Goal: Check status: Check status

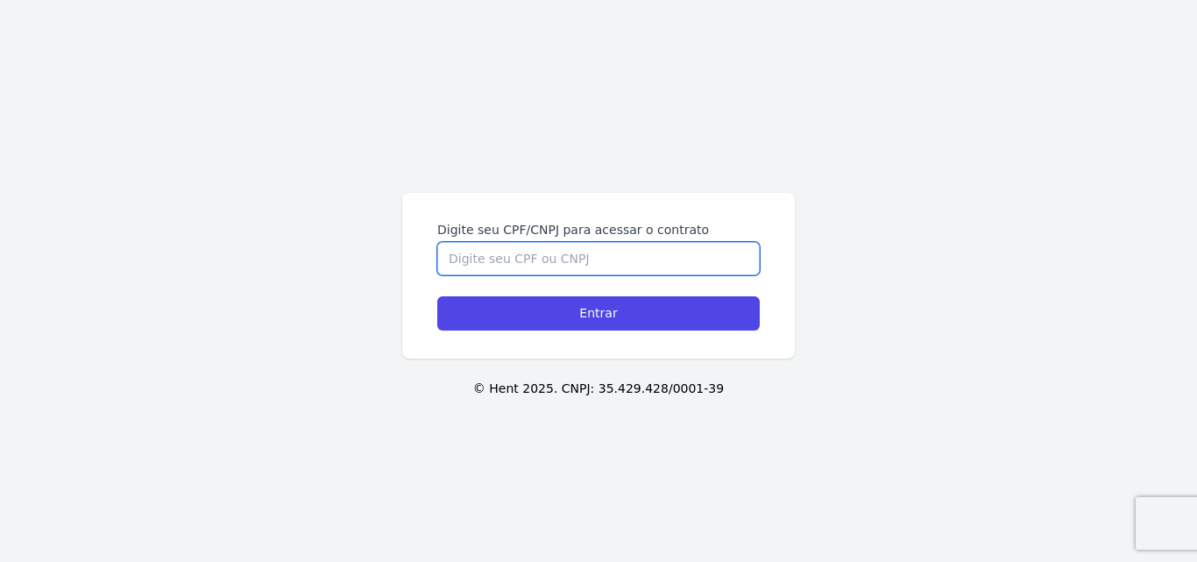
click at [565, 260] on input "Digite seu CPF/CNPJ para acessar o contrato" at bounding box center [598, 258] width 322 height 33
type input "32421376807"
click at [437, 296] on input "Entrar" at bounding box center [598, 313] width 322 height 34
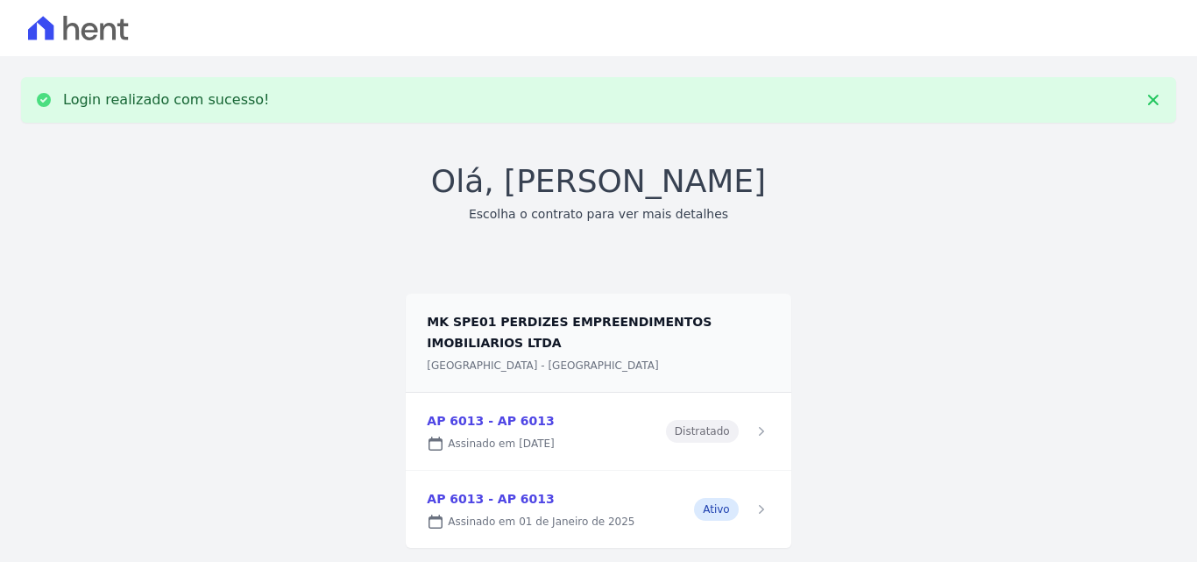
click at [548, 514] on link at bounding box center [598, 509] width 385 height 77
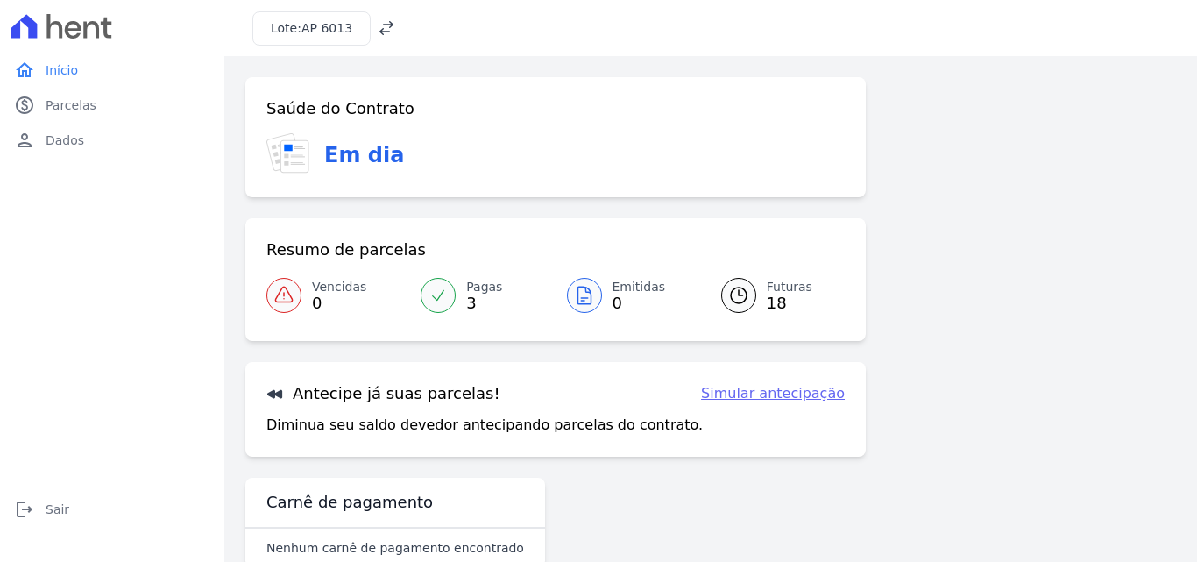
scroll to position [40, 0]
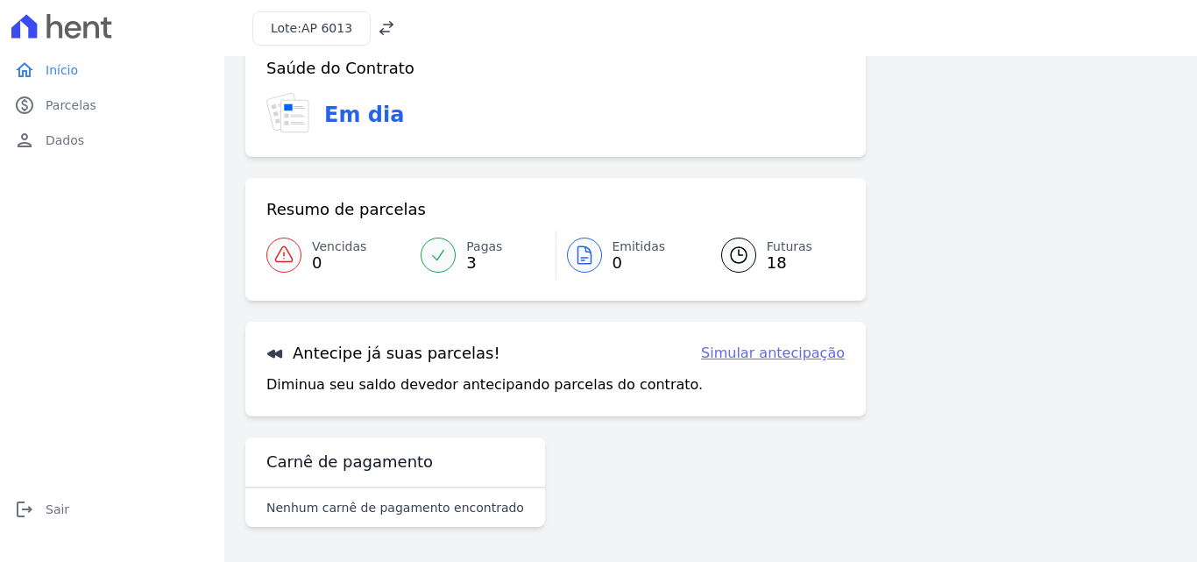
click at [730, 244] on icon at bounding box center [738, 254] width 21 height 21
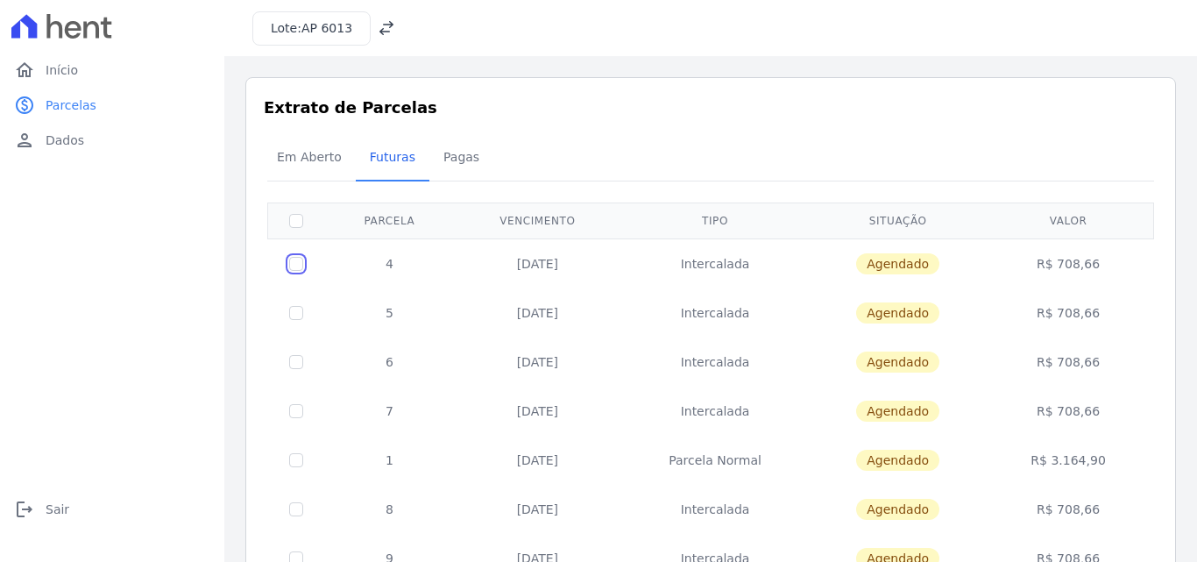
click at [302, 264] on input "checkbox" at bounding box center [296, 264] width 14 height 14
checkbox input "true"
click at [382, 265] on td "4" at bounding box center [389, 263] width 131 height 50
click at [609, 264] on td "25/08/2025" at bounding box center [538, 263] width 166 height 50
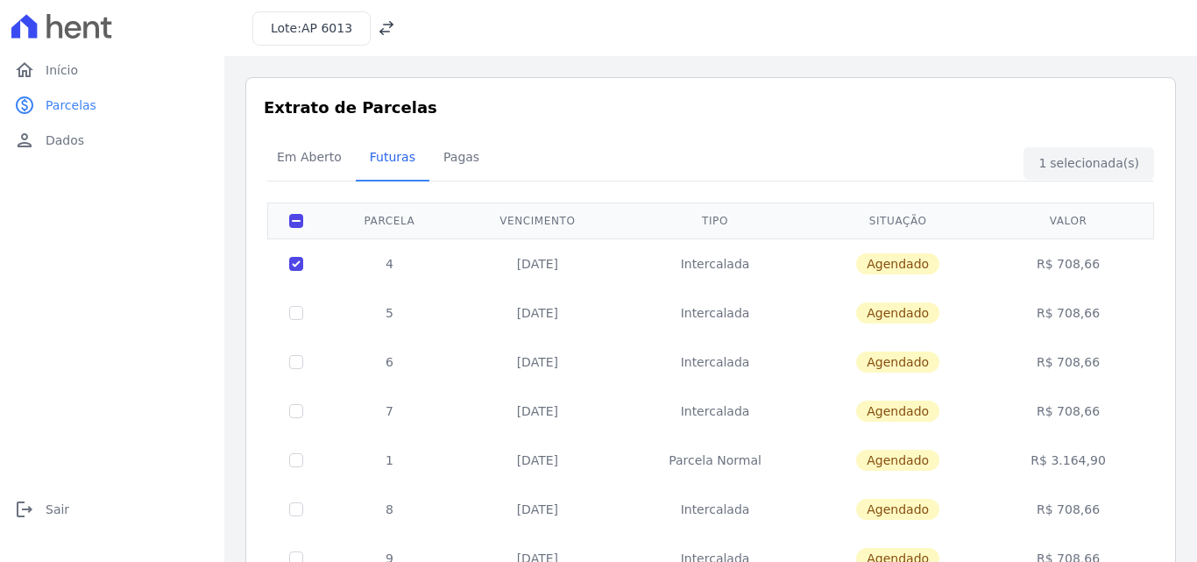
click at [839, 284] on td "Agendado" at bounding box center [898, 263] width 176 height 50
click at [1037, 262] on td "R$ 708,66" at bounding box center [1068, 263] width 165 height 50
click at [1084, 260] on td "R$ 708,66" at bounding box center [1068, 263] width 165 height 50
